Goal: Task Accomplishment & Management: Manage account settings

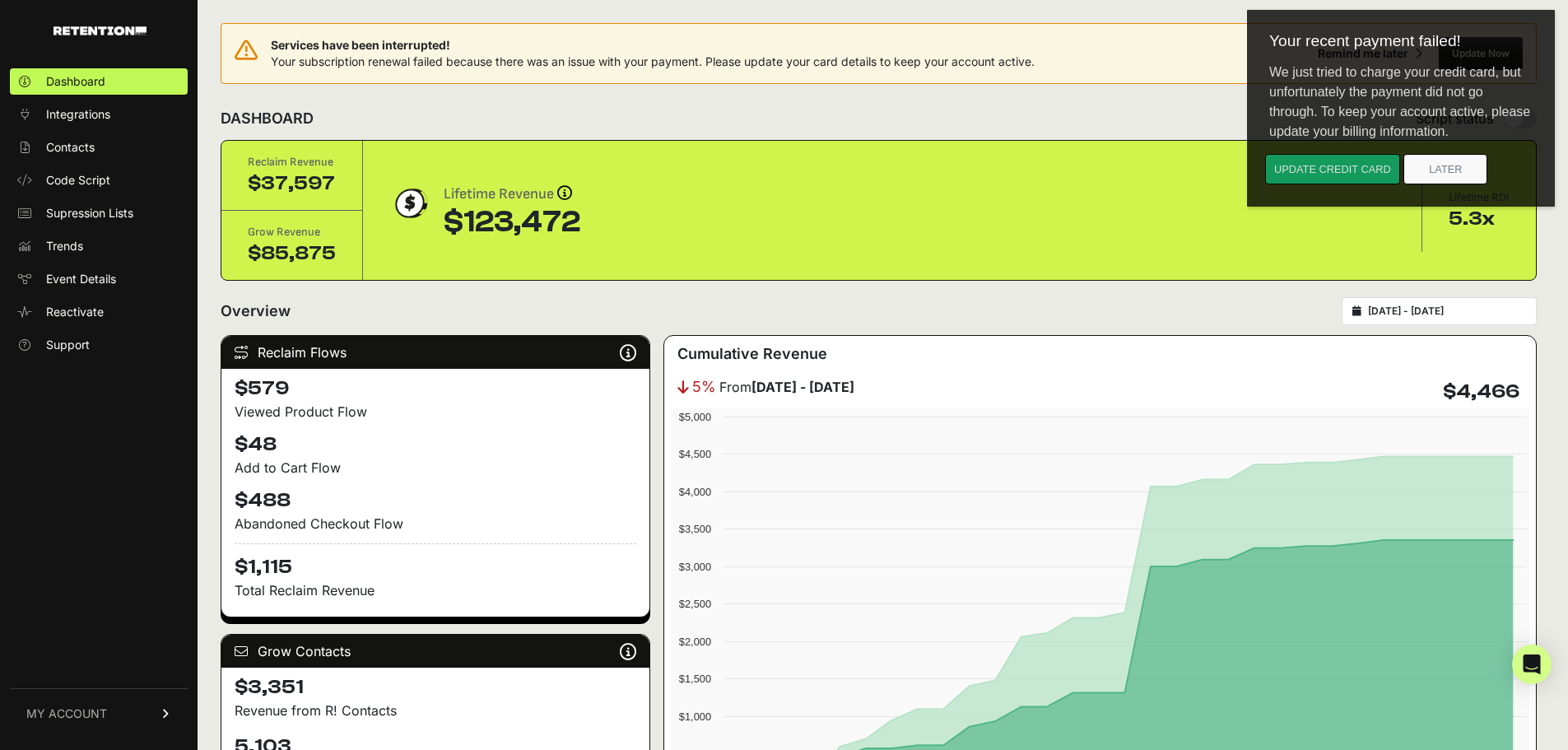
click at [1376, 179] on button "Update credit card" at bounding box center [1333, 169] width 135 height 31
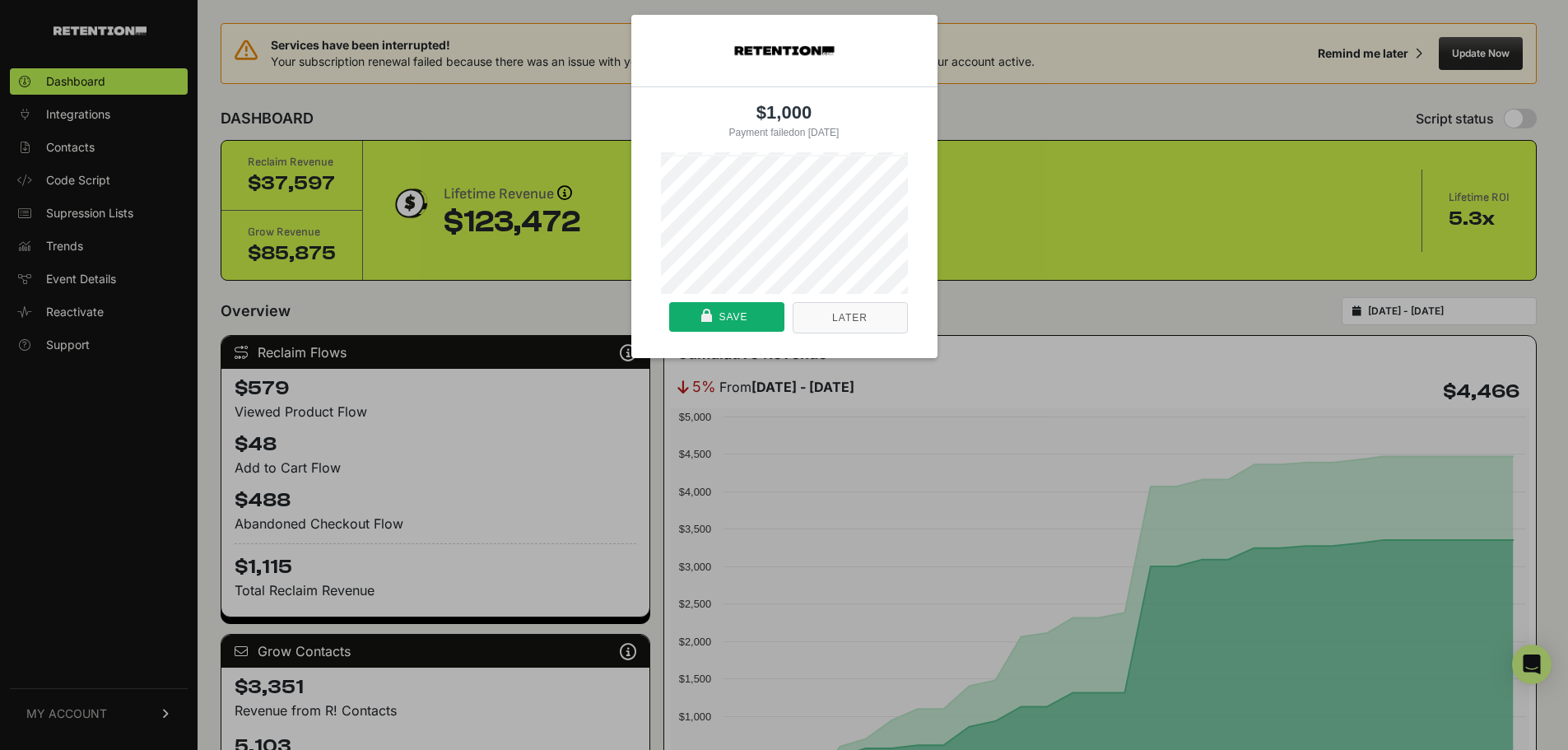
click at [820, 322] on button "Later" at bounding box center [850, 318] width 116 height 32
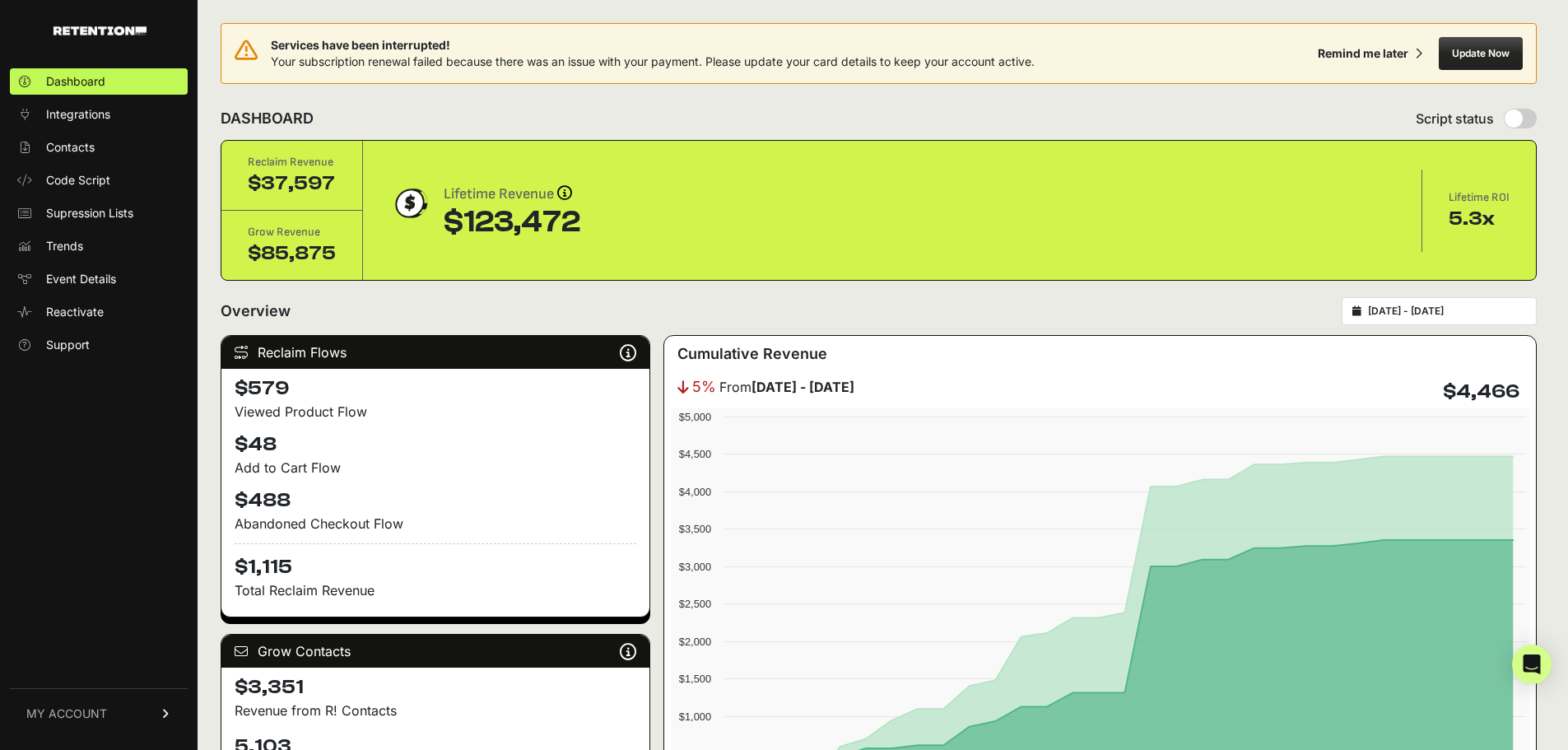
click at [101, 710] on span "MY ACCOUNT" at bounding box center [66, 713] width 80 height 17
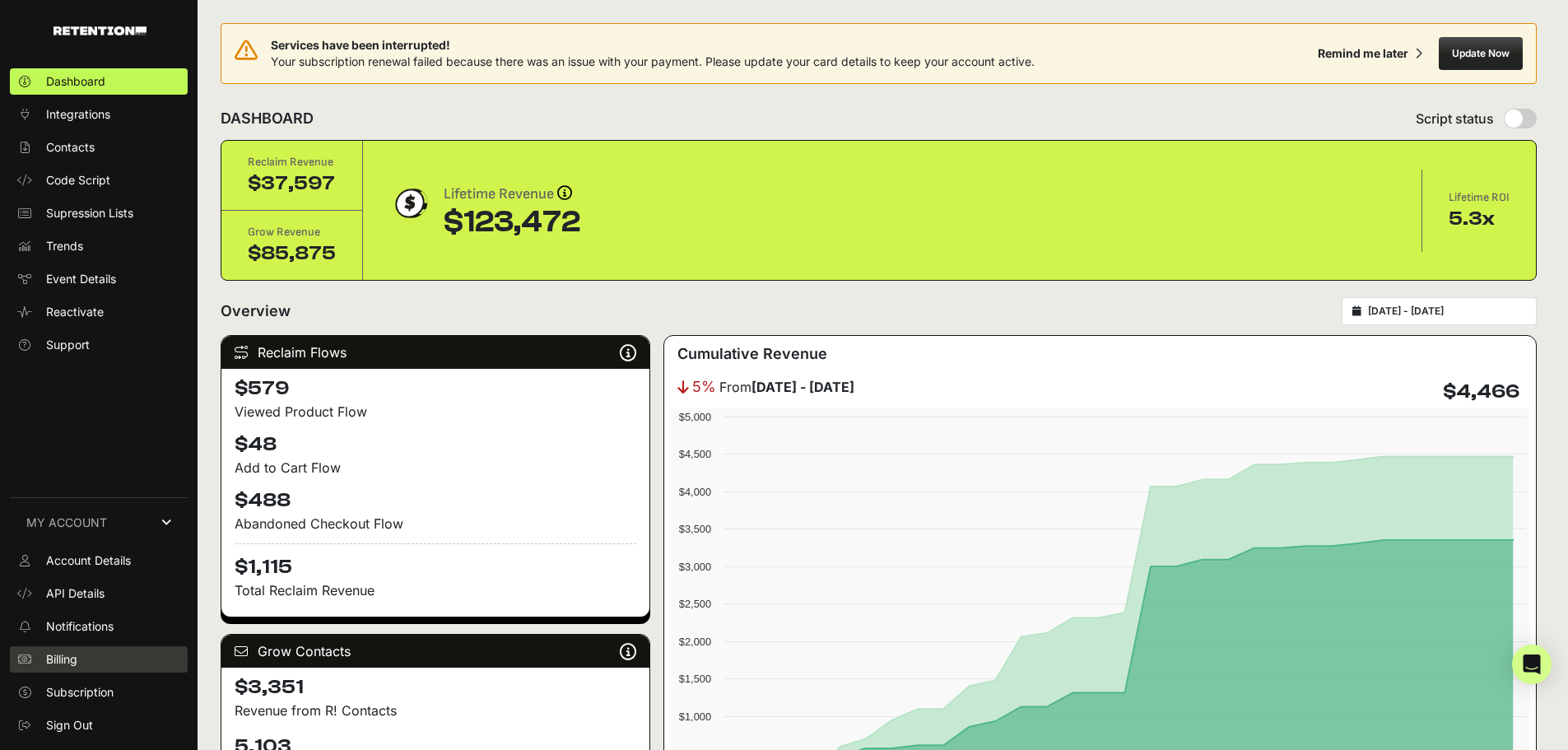
click at [69, 659] on span "Billing" at bounding box center [62, 659] width 32 height 17
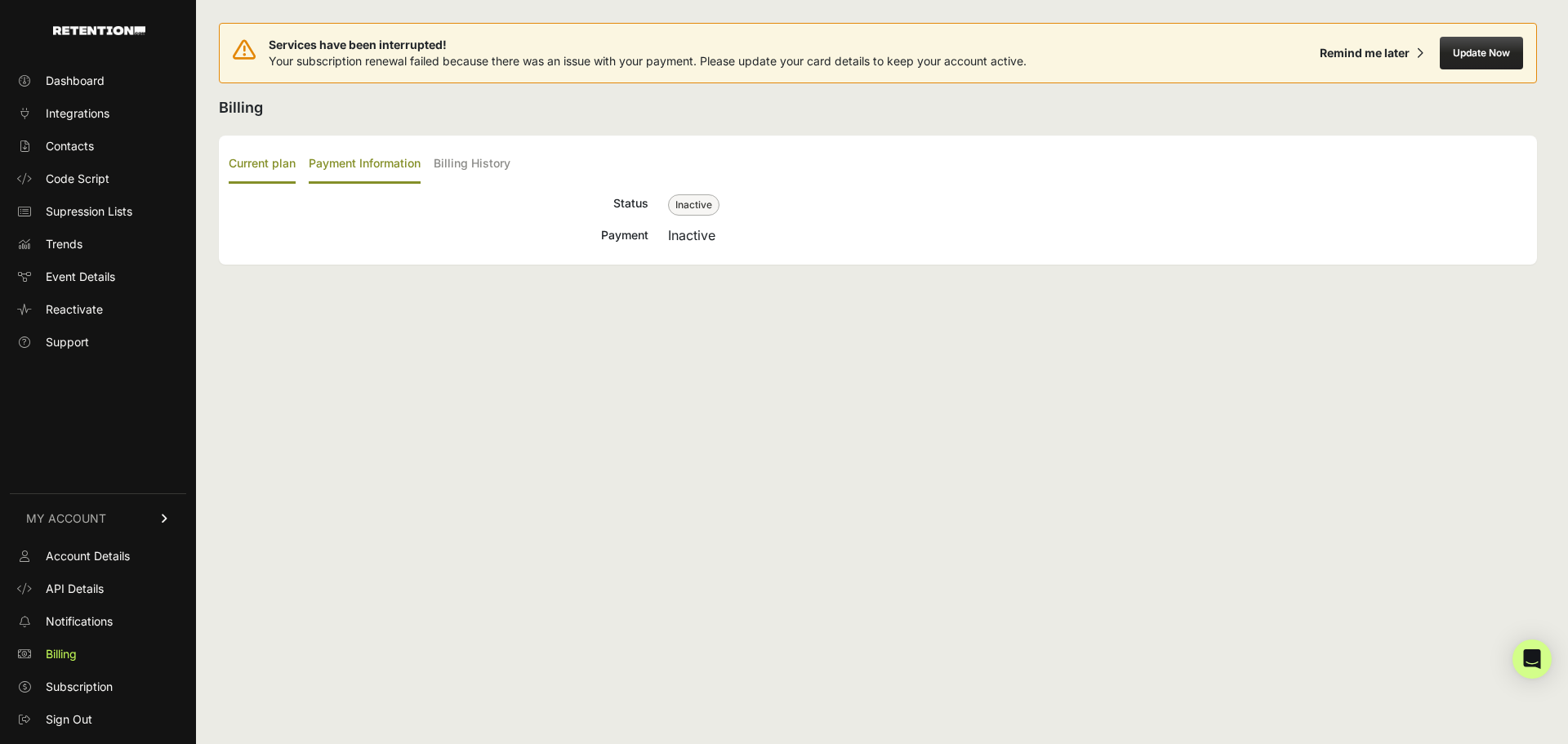
click at [349, 168] on label "Payment Information" at bounding box center [365, 164] width 112 height 38
click at [0, 0] on input "Payment Information" at bounding box center [0, 0] width 0 height 0
